Goal: Task Accomplishment & Management: Use online tool/utility

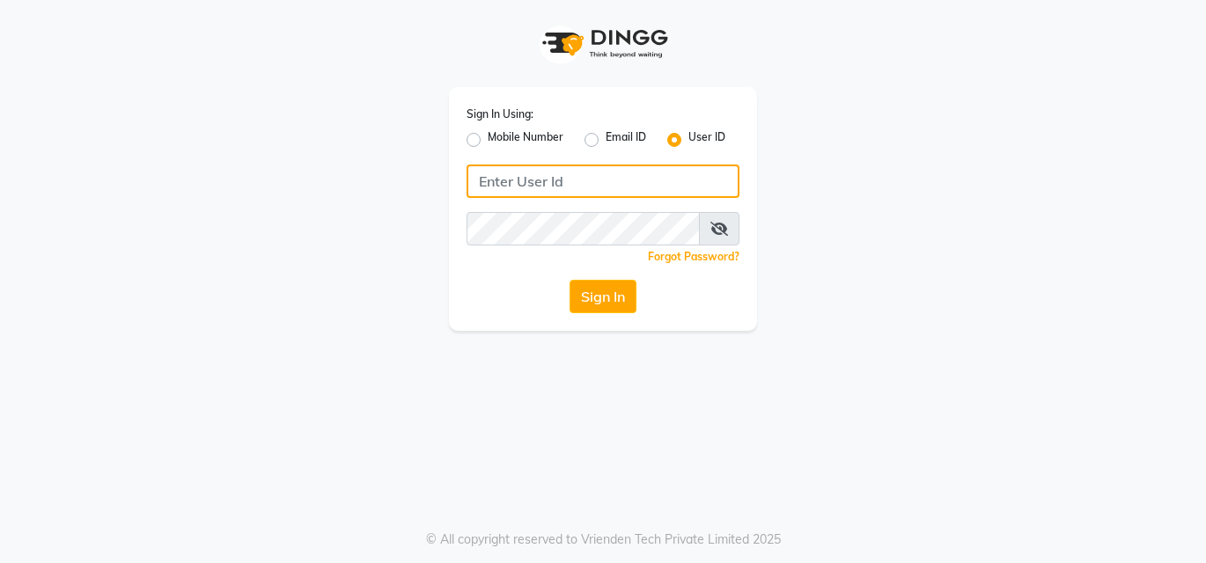
type input "bellissima"
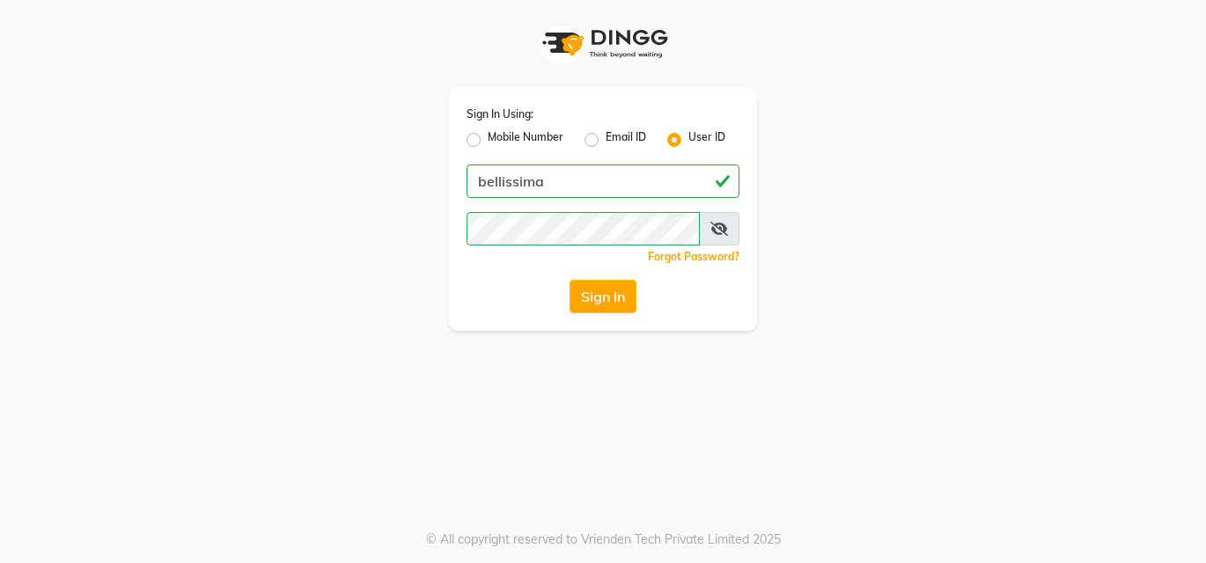
click at [717, 219] on span at bounding box center [719, 228] width 40 height 33
click at [716, 232] on icon at bounding box center [719, 229] width 18 height 14
click at [716, 232] on icon at bounding box center [720, 229] width 16 height 14
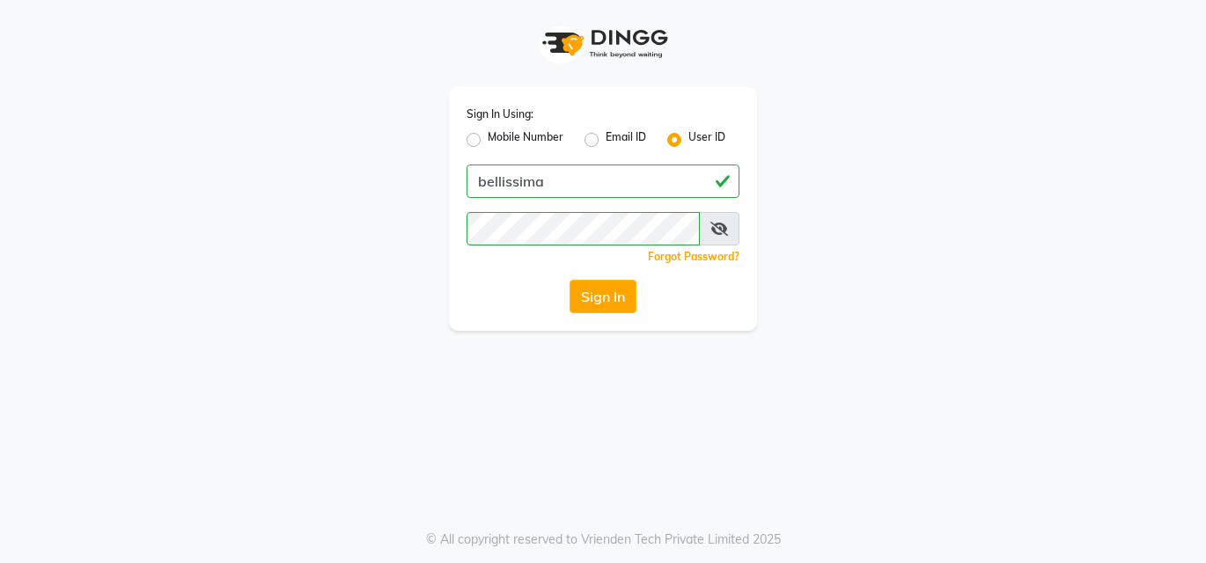
click at [716, 232] on icon at bounding box center [719, 229] width 18 height 14
click at [716, 232] on icon at bounding box center [720, 229] width 16 height 14
